Goal: Find contact information: Find contact information

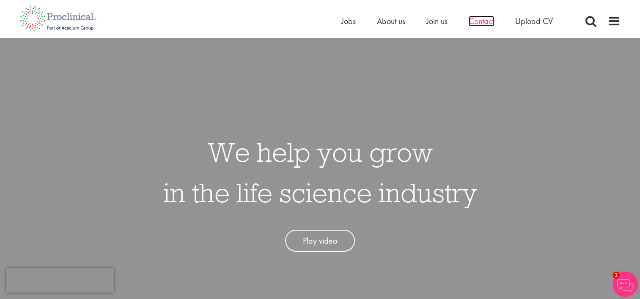
click at [490, 25] on span "Contact" at bounding box center [480, 21] width 25 height 11
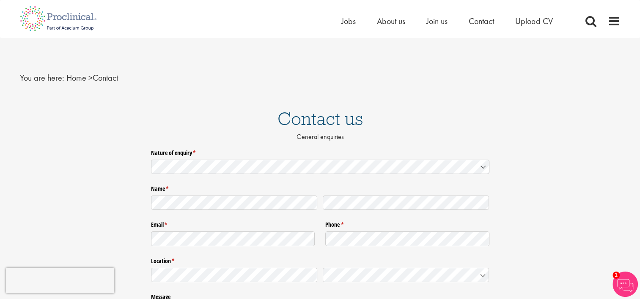
click at [387, 27] on li "About us" at bounding box center [391, 21] width 28 height 13
click at [391, 22] on span "About us" at bounding box center [391, 21] width 28 height 11
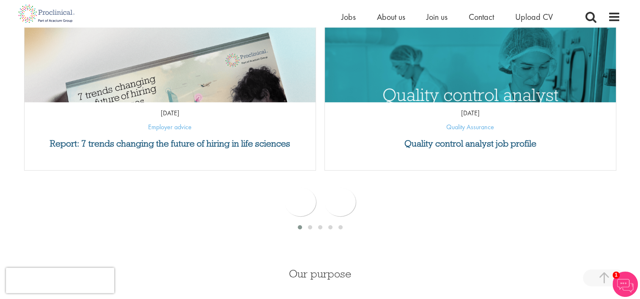
scroll to position [165, 0]
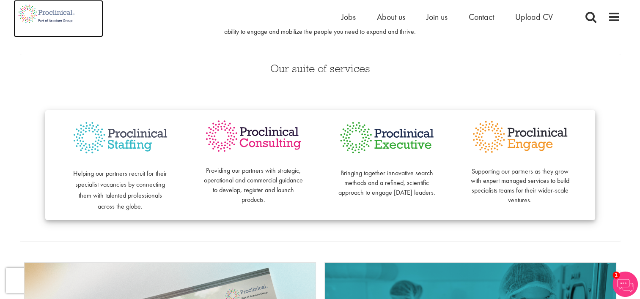
click at [54, 11] on img at bounding box center [47, 13] width 66 height 27
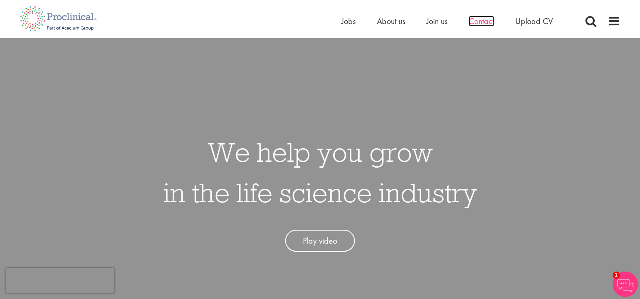
click at [478, 22] on span "Contact" at bounding box center [480, 21] width 25 height 11
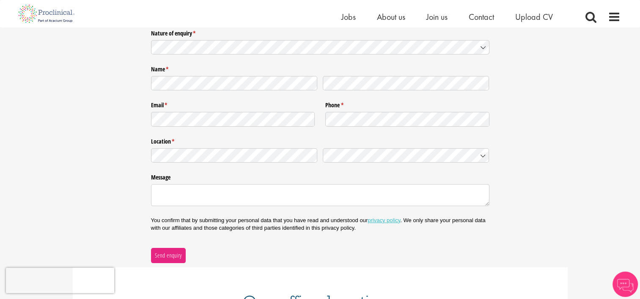
scroll to position [336, 0]
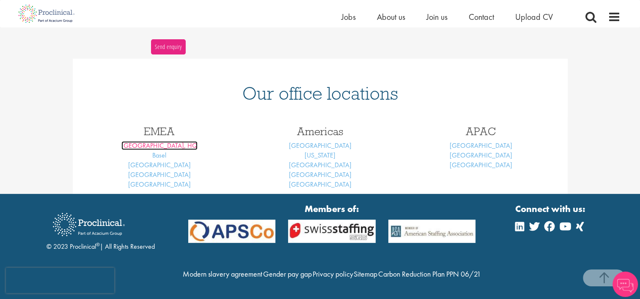
click at [161, 141] on link "[GEOGRAPHIC_DATA], HQ" at bounding box center [159, 145] width 76 height 9
